Goal: Find specific page/section: Find specific page/section

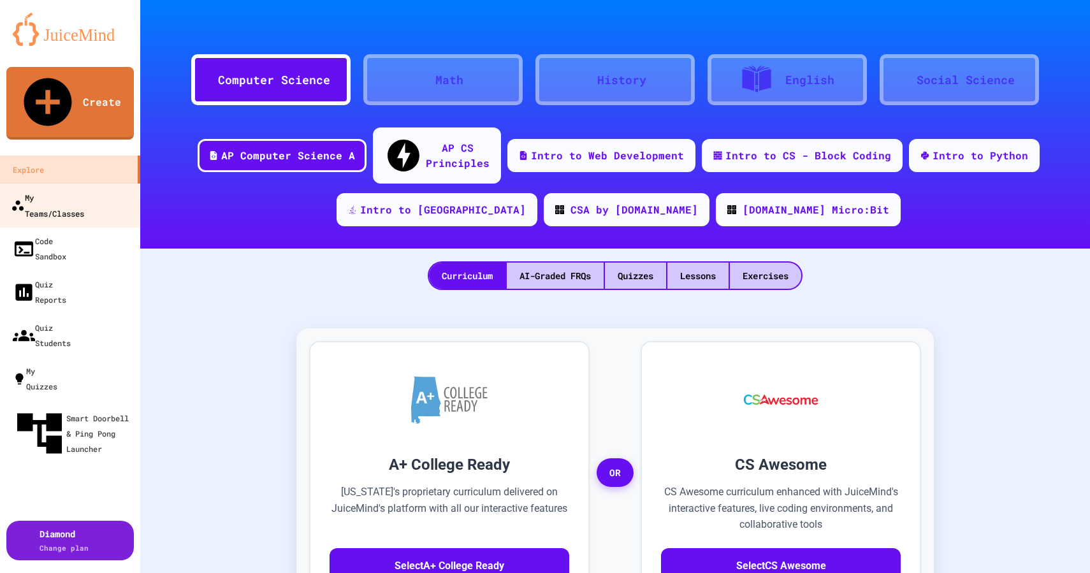
click at [82, 189] on div "My Teams/Classes" at bounding box center [47, 204] width 73 height 31
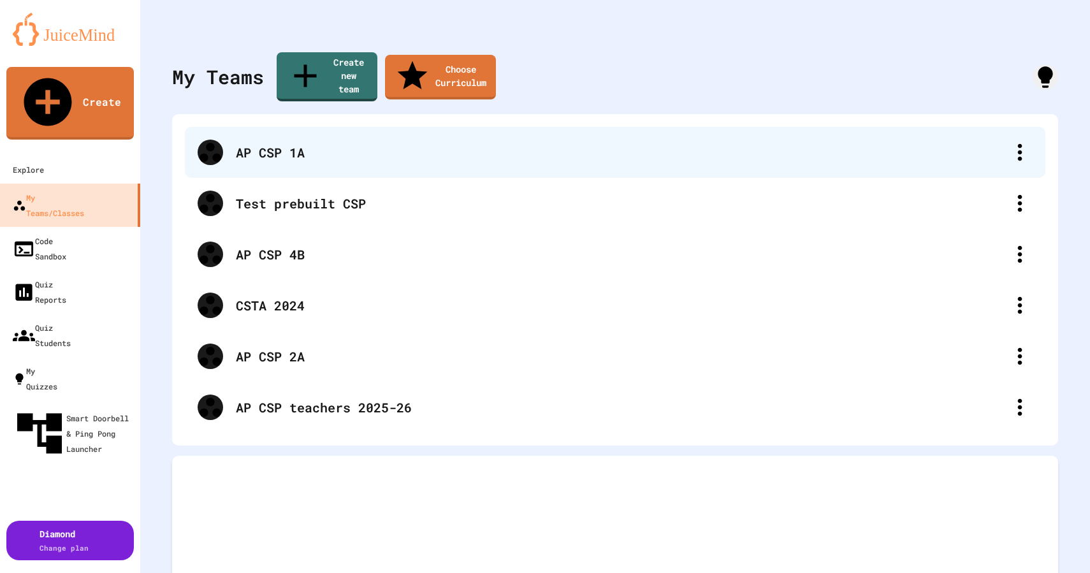
click at [312, 143] on div "AP CSP 1A" at bounding box center [621, 152] width 771 height 19
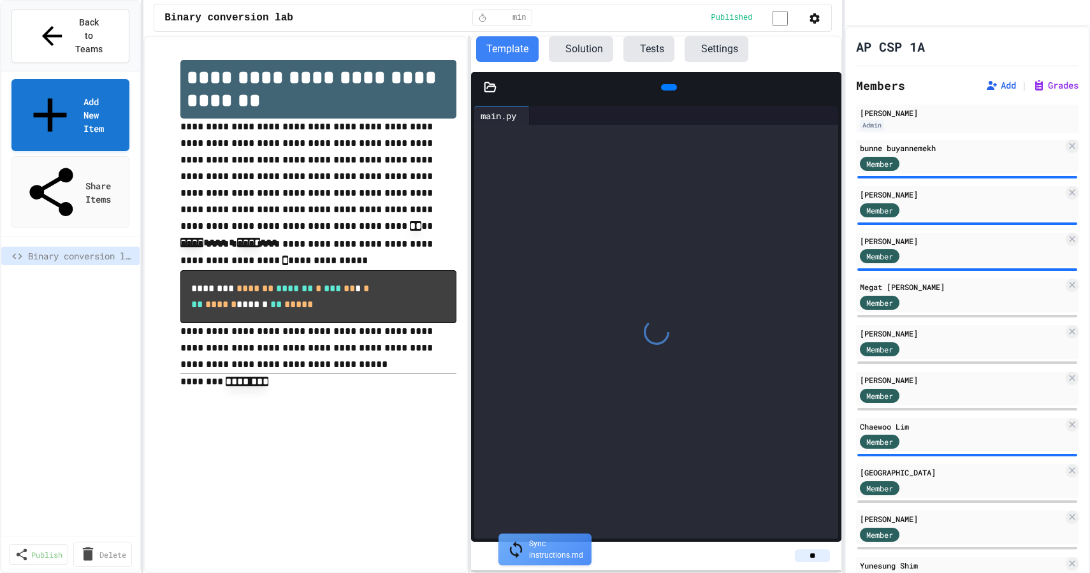
click at [695, 49] on icon at bounding box center [695, 49] width 0 height 0
